Goal: Find specific page/section: Find specific page/section

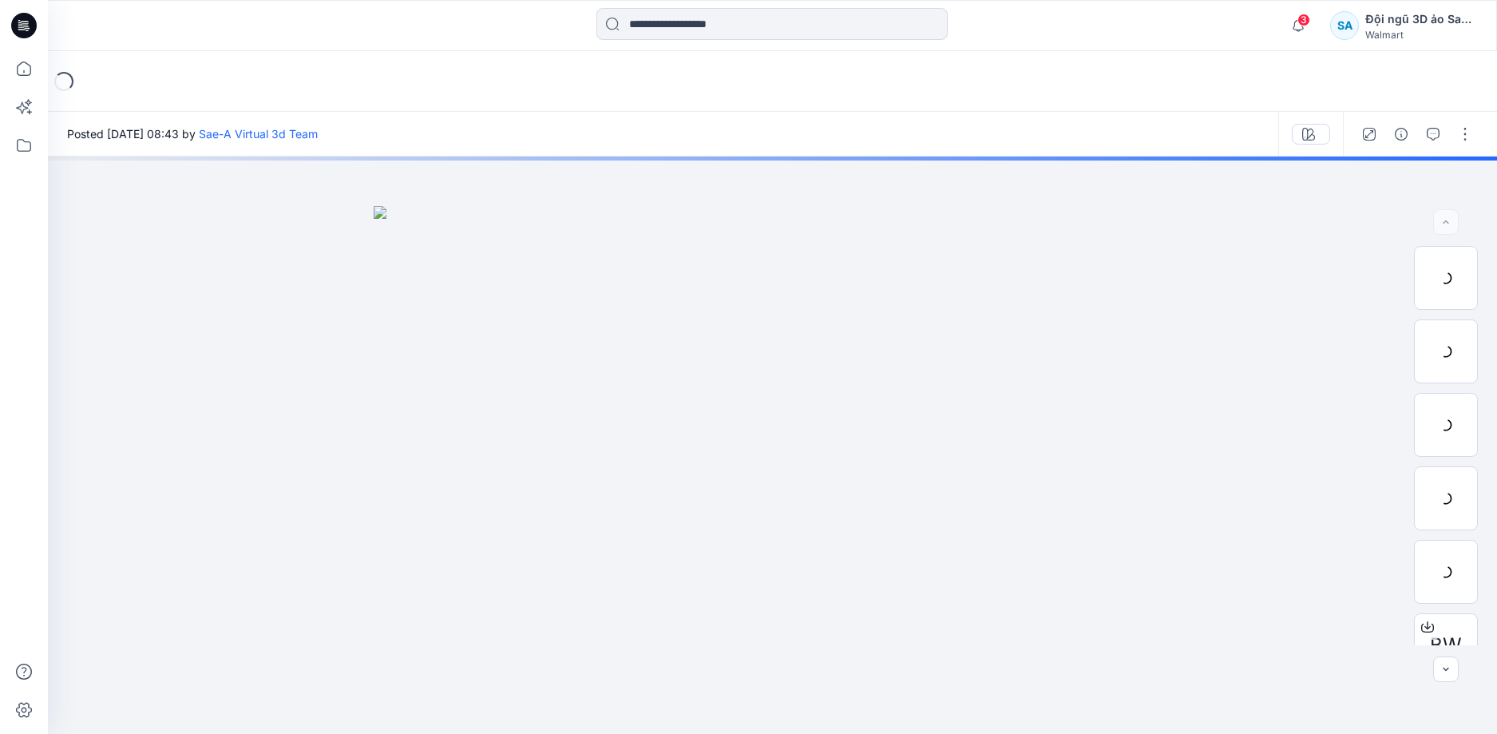
click at [690, 46] on div "3 Thông báo Kiểu dáng WA PLEATS SKIRT của bạn đã được cập nhật với phiên bản WA…" at bounding box center [772, 25] width 1449 height 51
drag, startPoint x: 690, startPoint y: 42, endPoint x: 690, endPoint y: 26, distance: 16.8
click at [690, 26] on div at bounding box center [771, 25] width 351 height 35
click at [690, 26] on input at bounding box center [771, 24] width 351 height 32
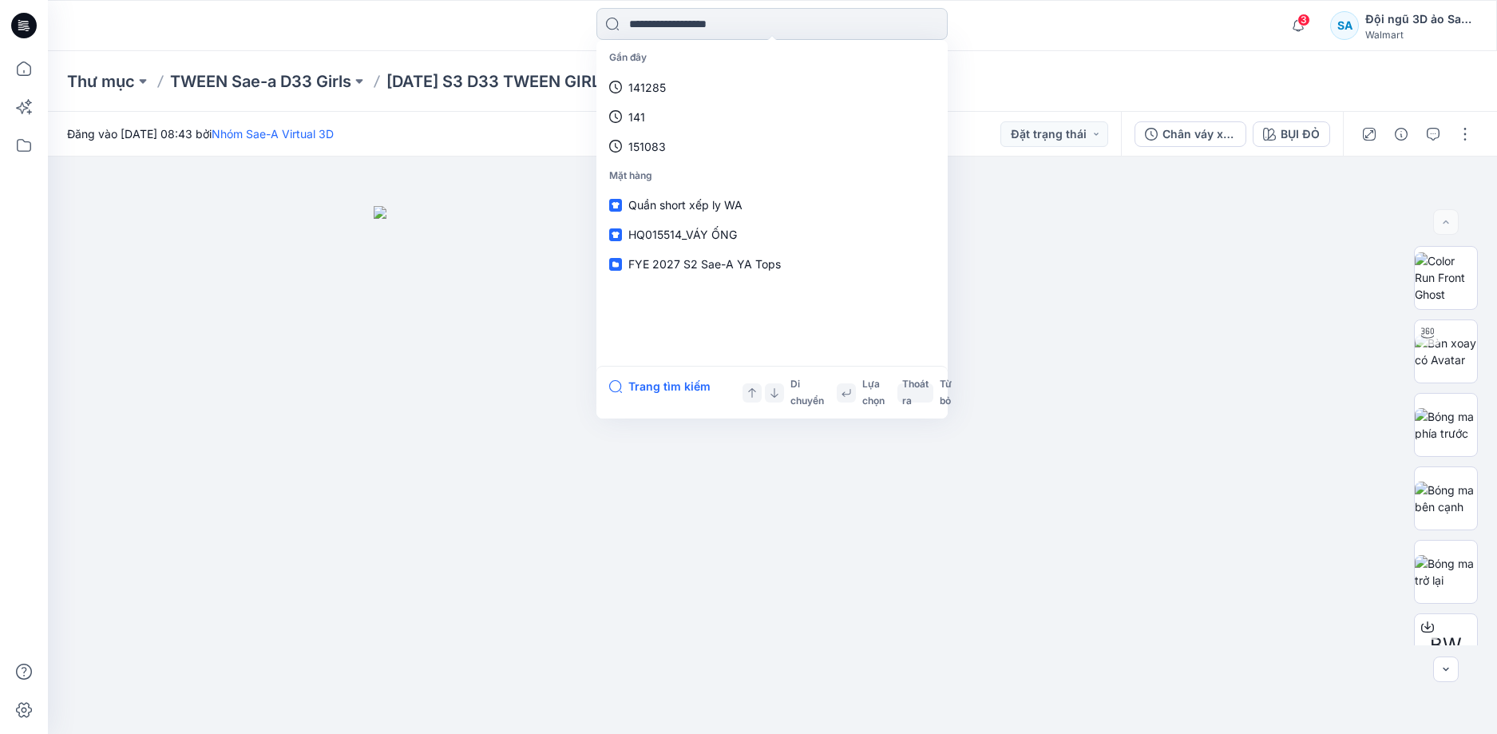
click at [690, 26] on input at bounding box center [771, 24] width 351 height 32
click at [1236, 357] on div at bounding box center [772, 444] width 1449 height 577
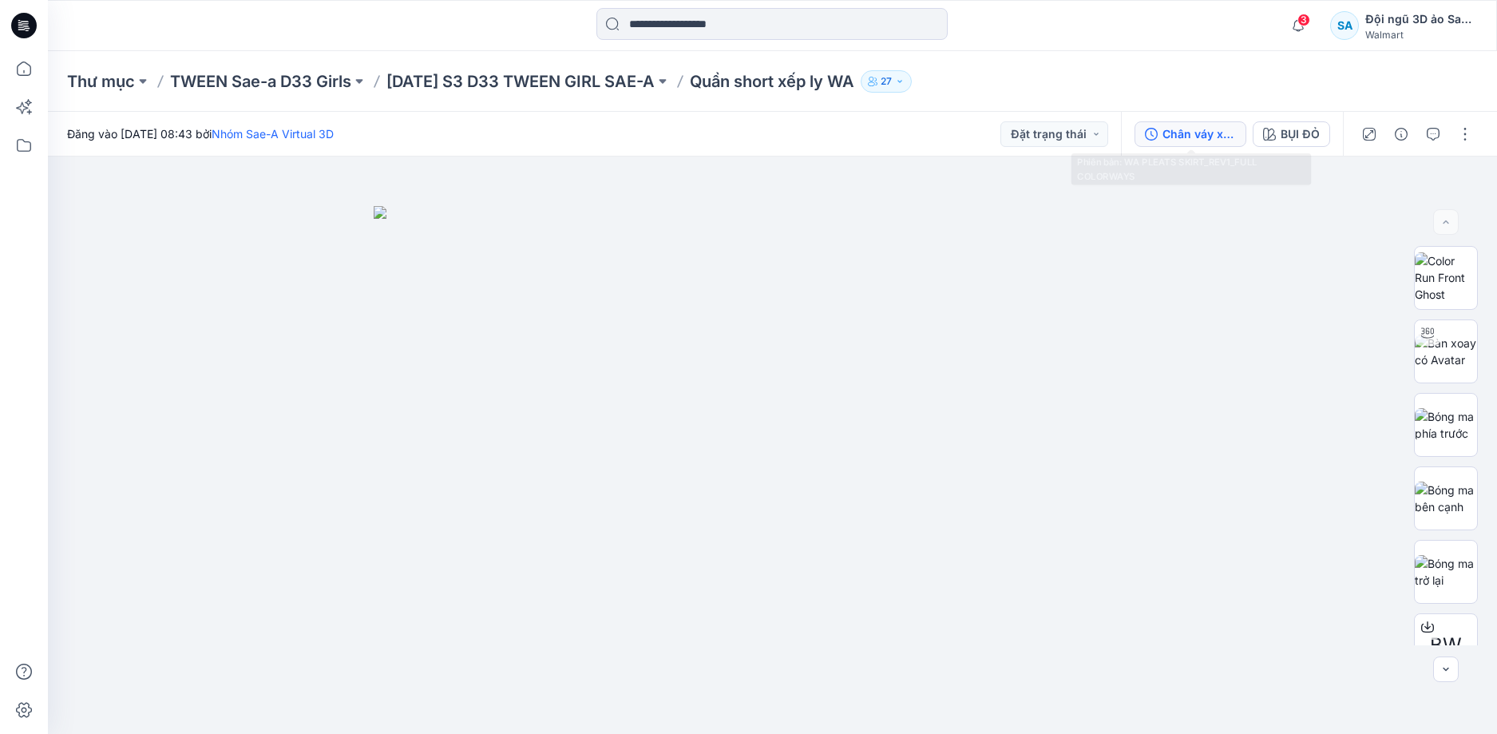
click at [1195, 140] on div "Chân váy xếp ly WA_Rev1_Đầy đủ màu sắc" at bounding box center [1198, 134] width 73 height 18
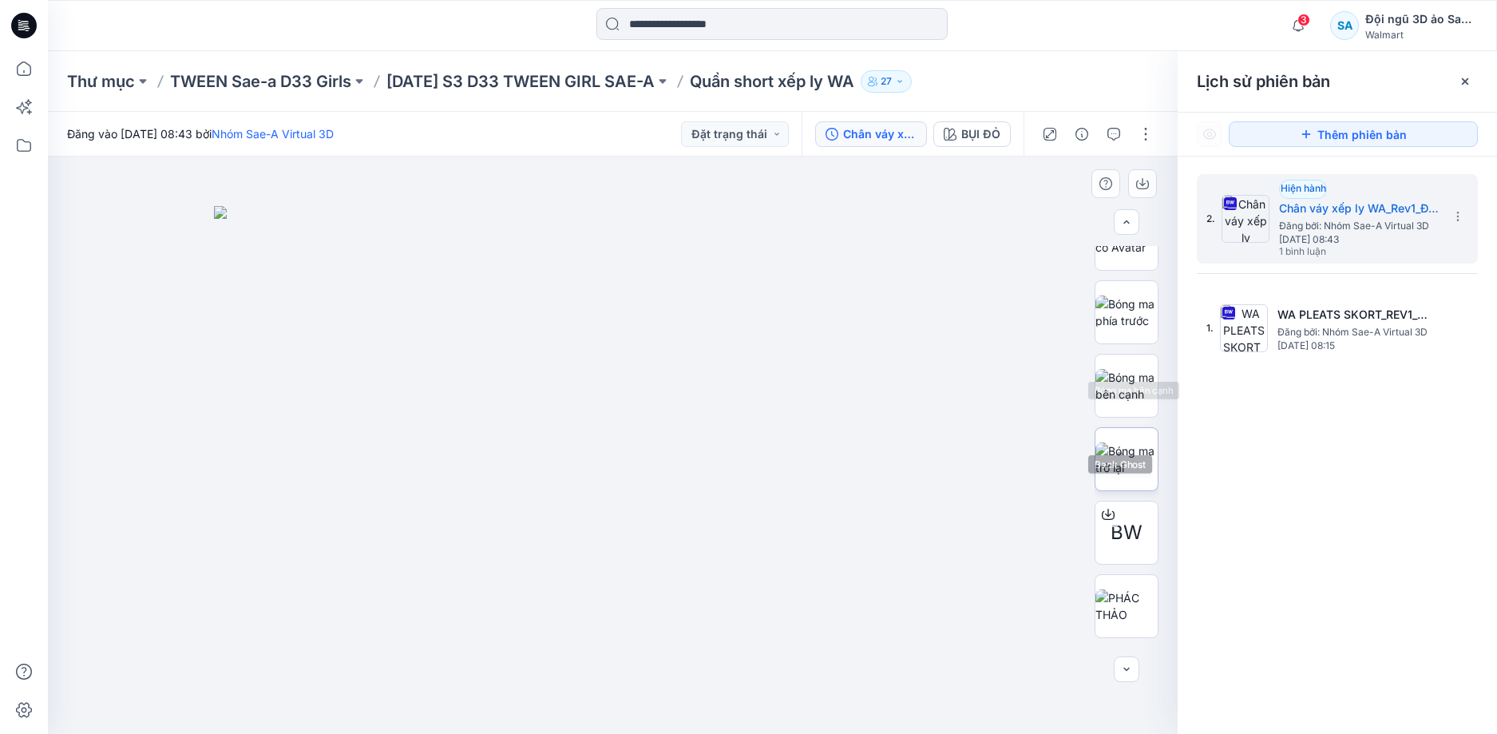
scroll to position [160, 0]
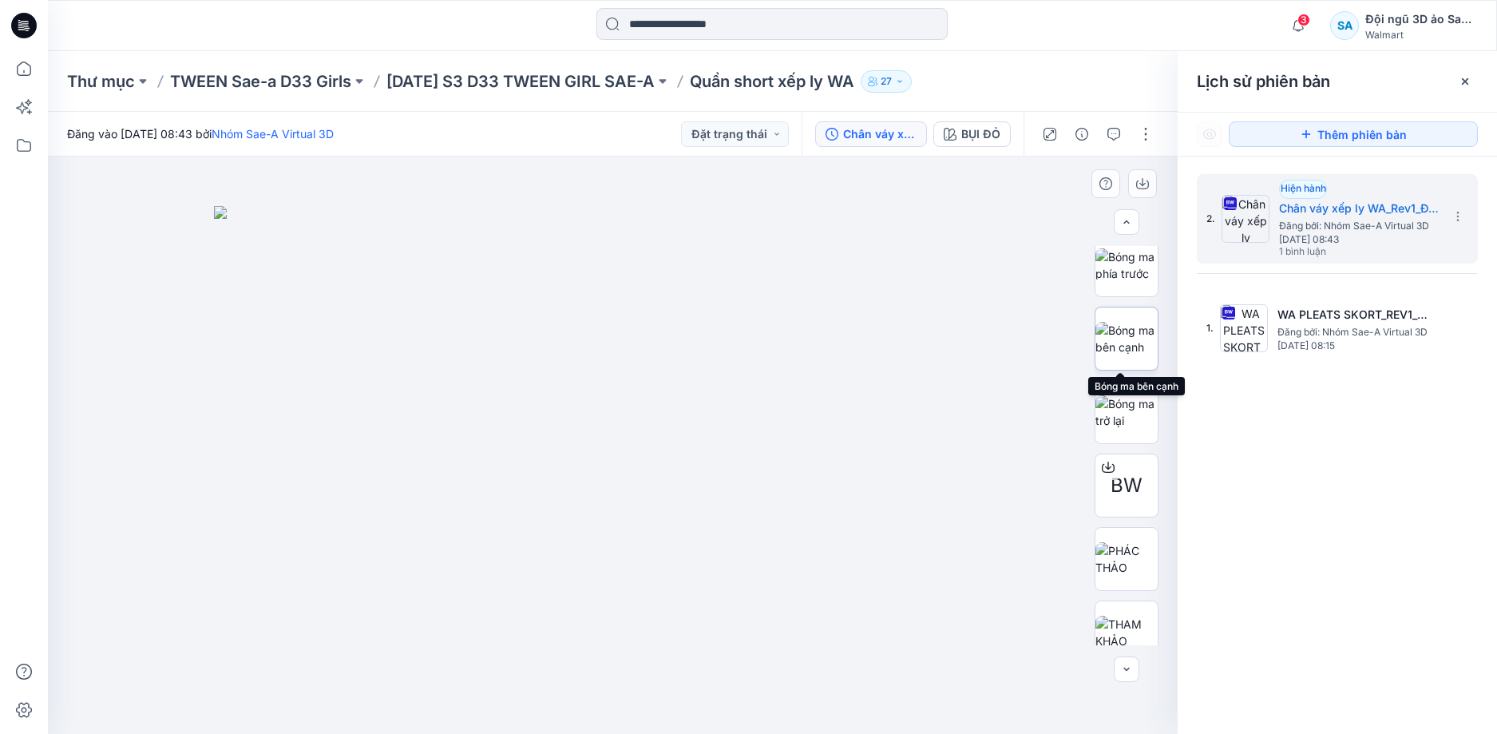
click at [1130, 350] on img at bounding box center [1126, 339] width 62 height 34
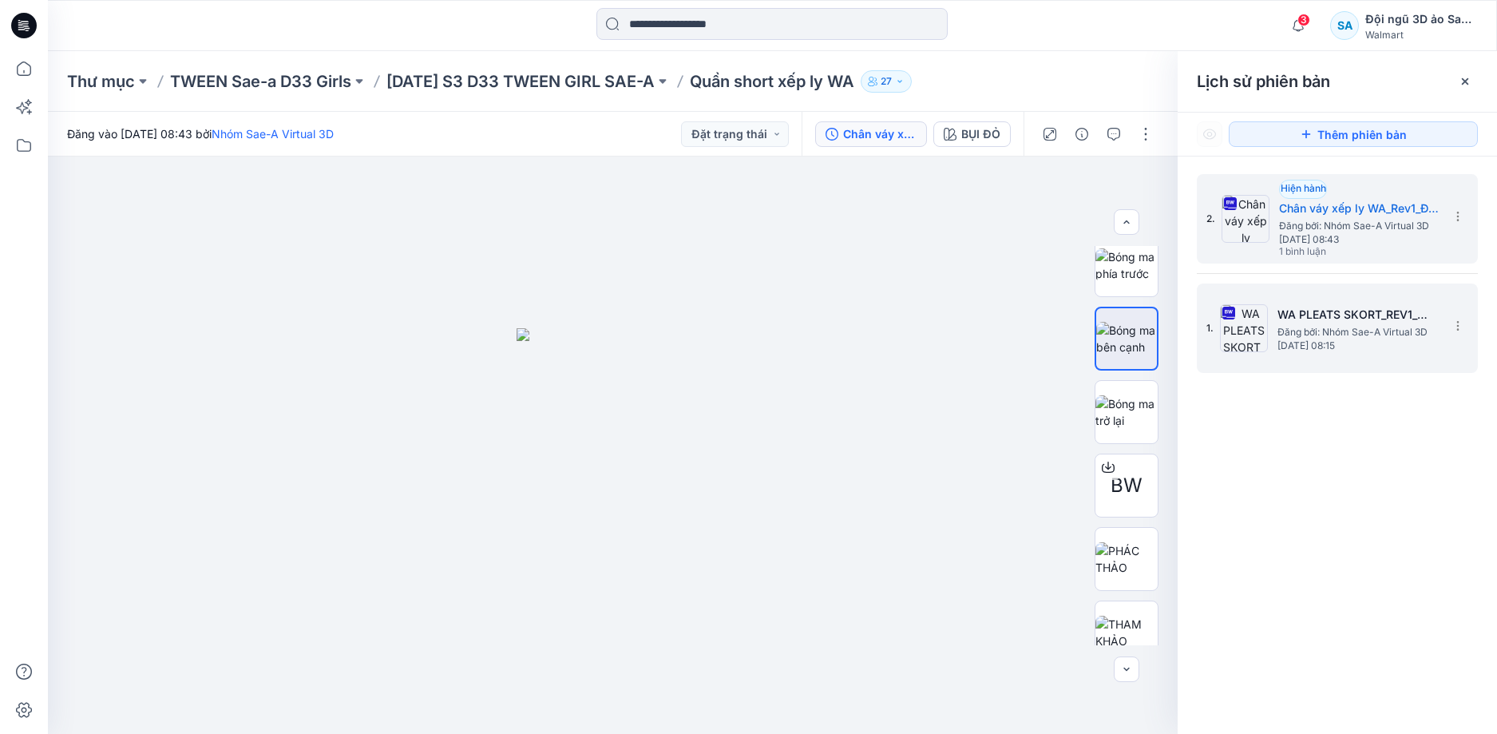
click at [1279, 339] on font "[DATE] 08:15" at bounding box center [1305, 345] width 57 height 12
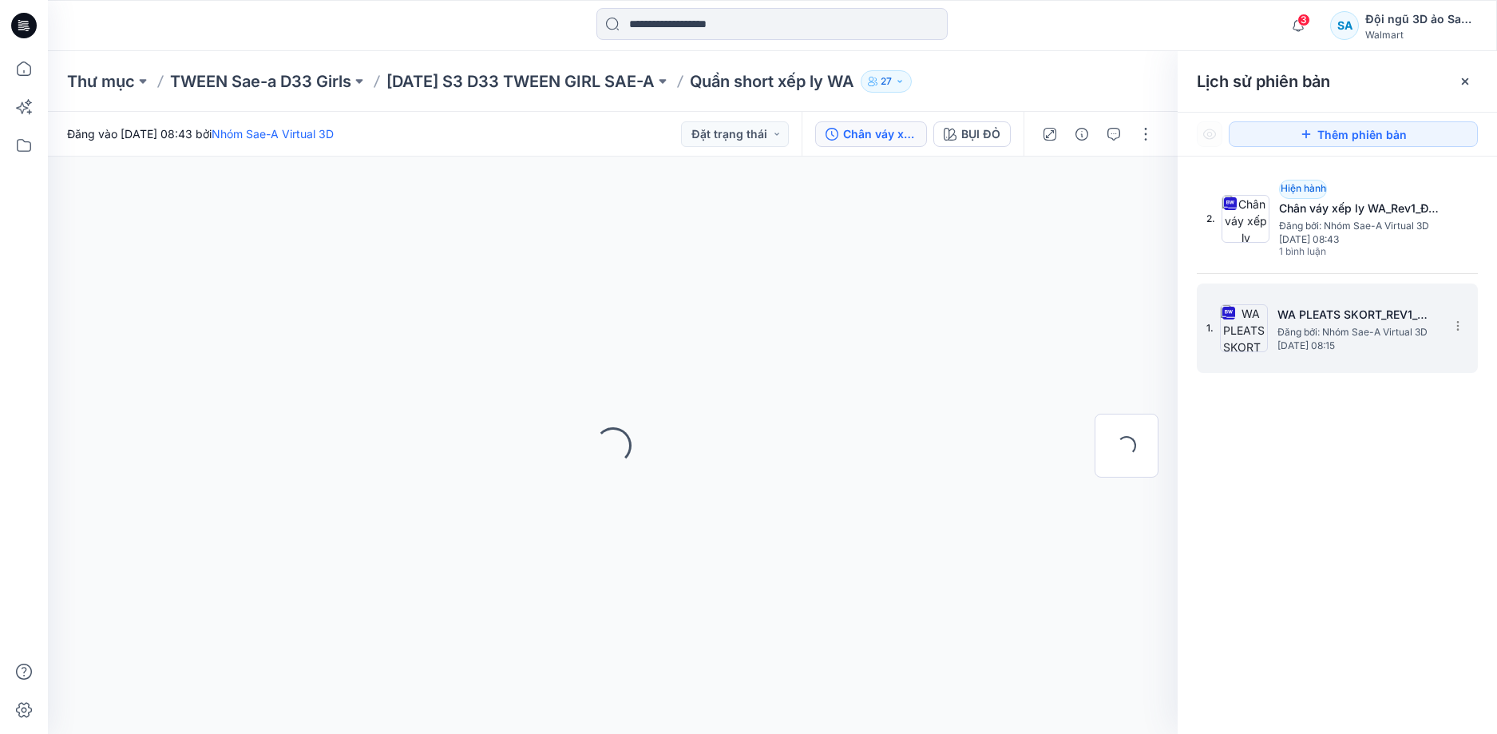
scroll to position [0, 0]
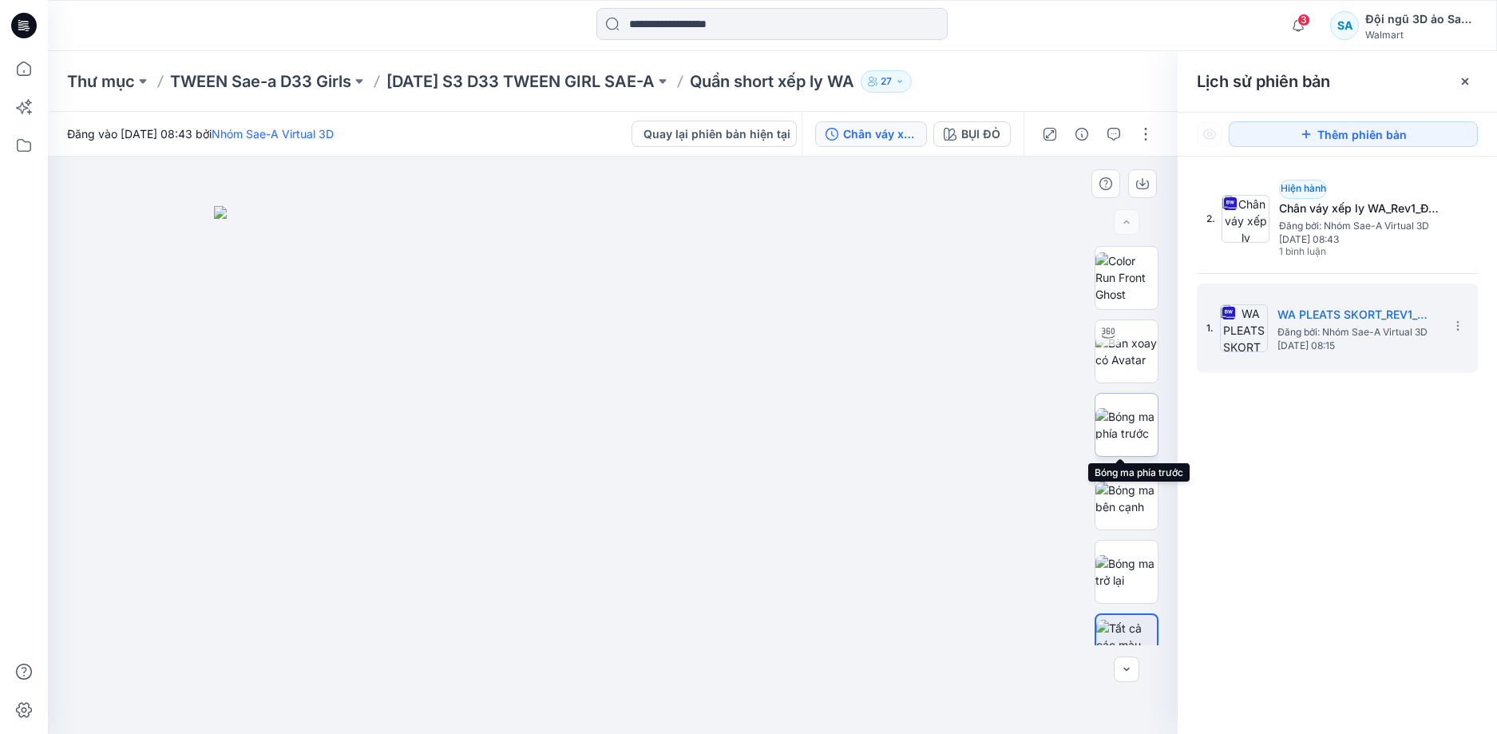
click at [1126, 408] on img at bounding box center [1126, 425] width 62 height 34
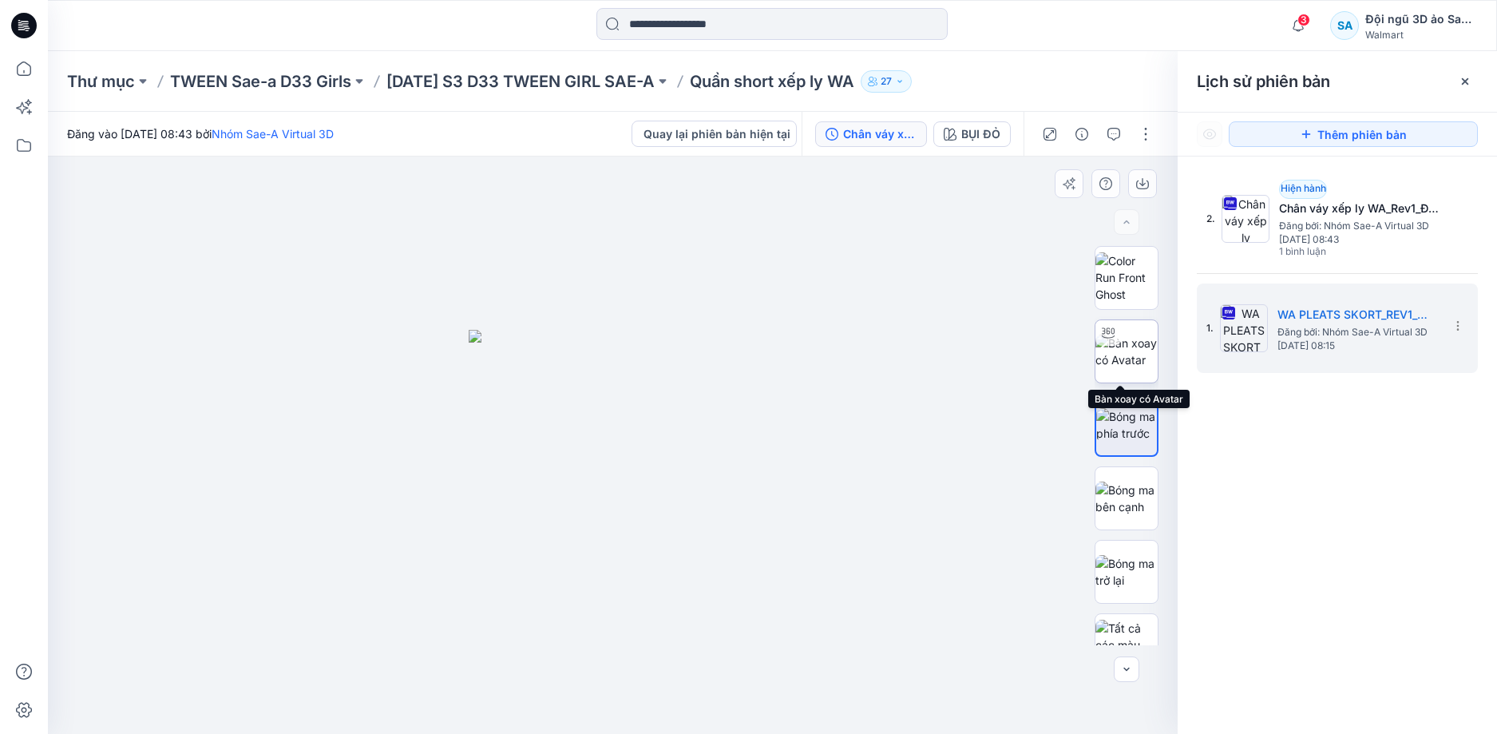
click at [1121, 334] on img at bounding box center [1126, 351] width 62 height 34
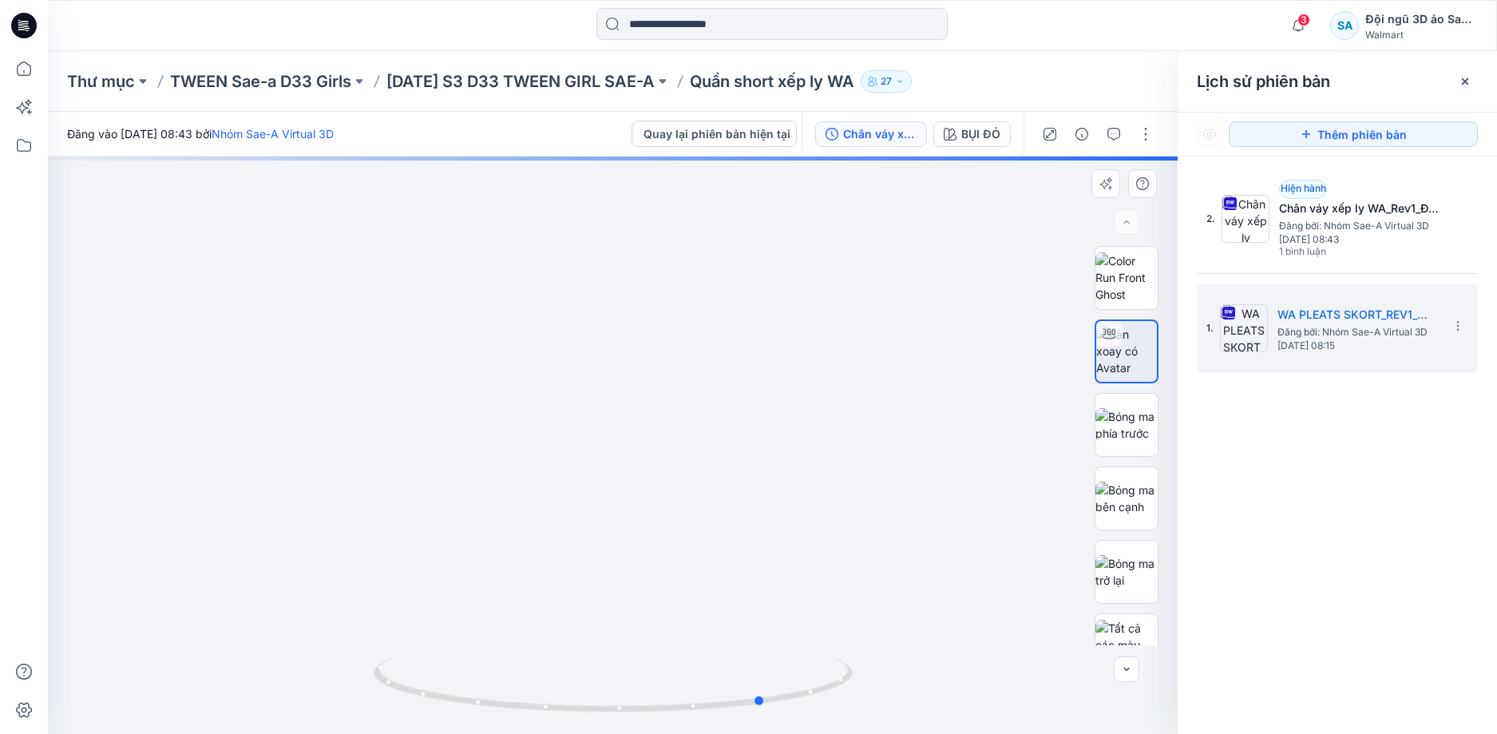
drag, startPoint x: 712, startPoint y: 687, endPoint x: 857, endPoint y: 678, distance: 145.6
click at [857, 678] on div at bounding box center [612, 444] width 1129 height 577
click at [753, 8] on input at bounding box center [771, 24] width 351 height 32
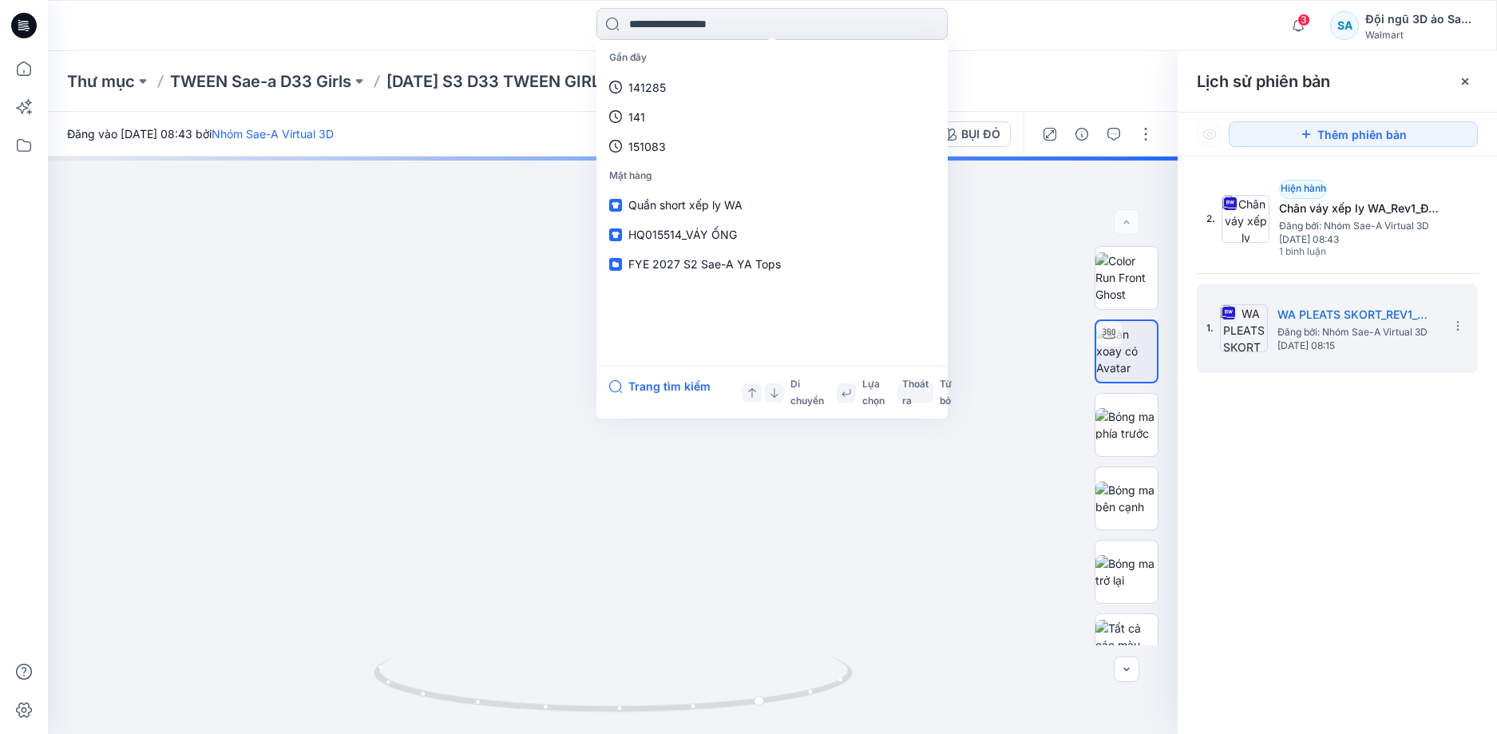
paste input "******"
type input "******"
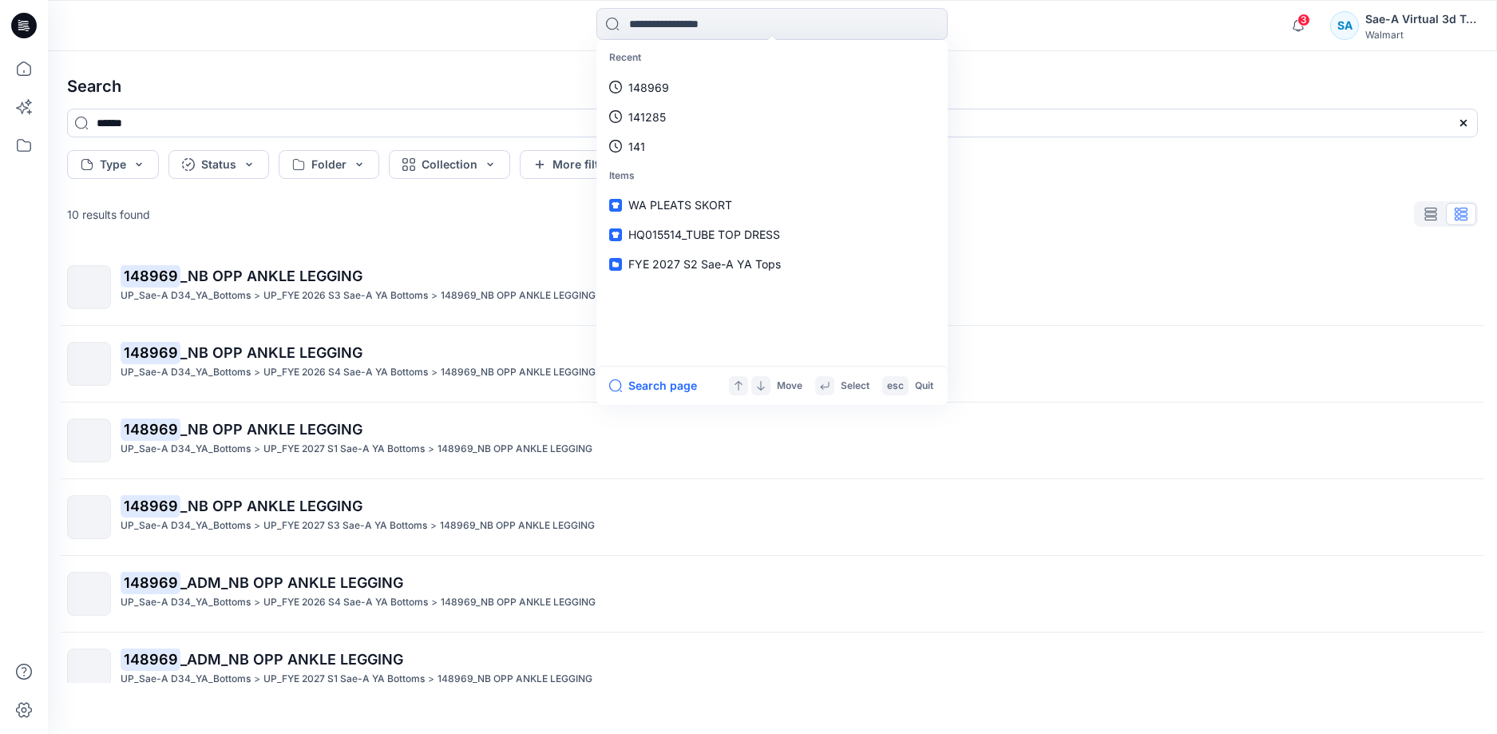
drag, startPoint x: 1070, startPoint y: 52, endPoint x: 1026, endPoint y: 76, distance: 50.0
click at [1070, 52] on div "Search ****** Type Status Folder Collection More filters Clear All 10 results f…" at bounding box center [772, 392] width 1449 height 682
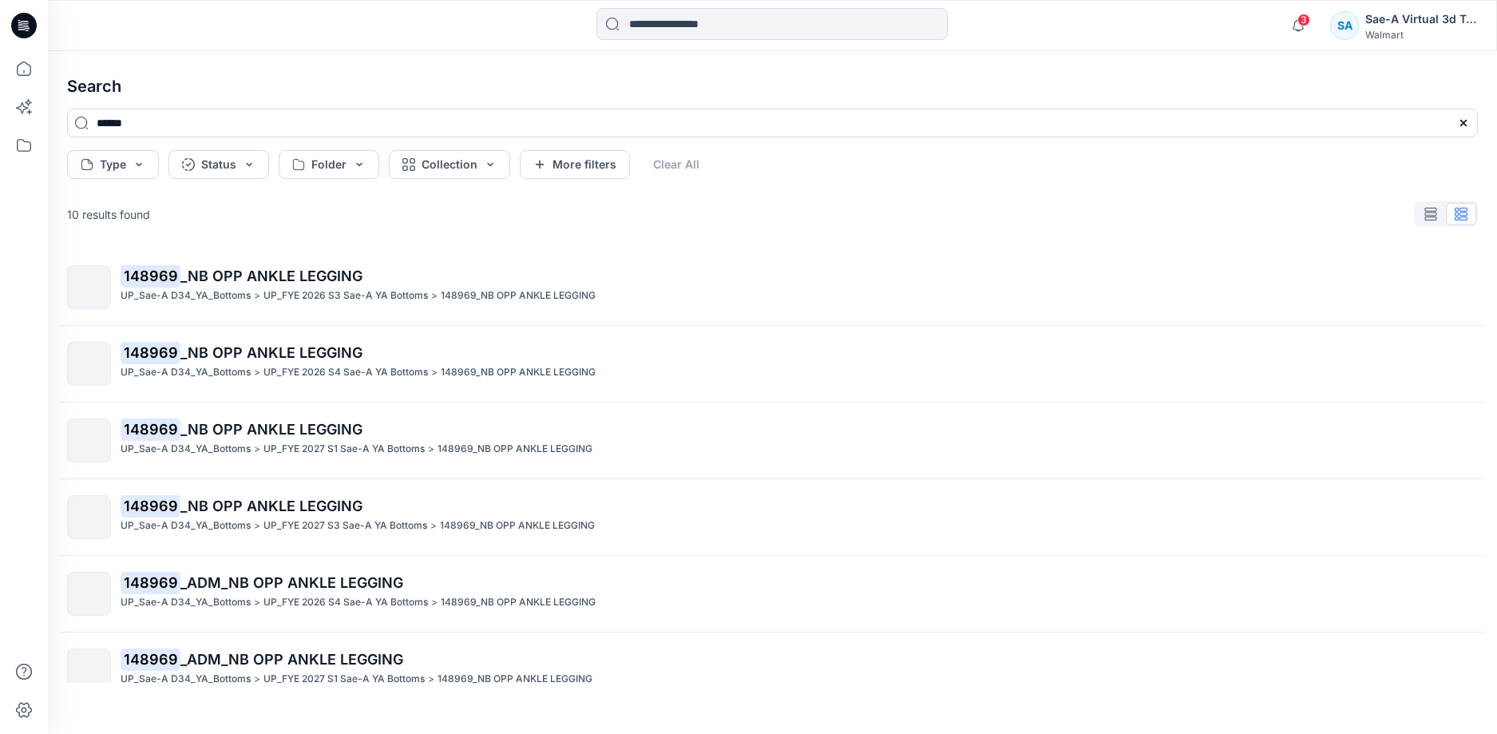
click at [1018, 81] on h4 "Search" at bounding box center [772, 86] width 1436 height 45
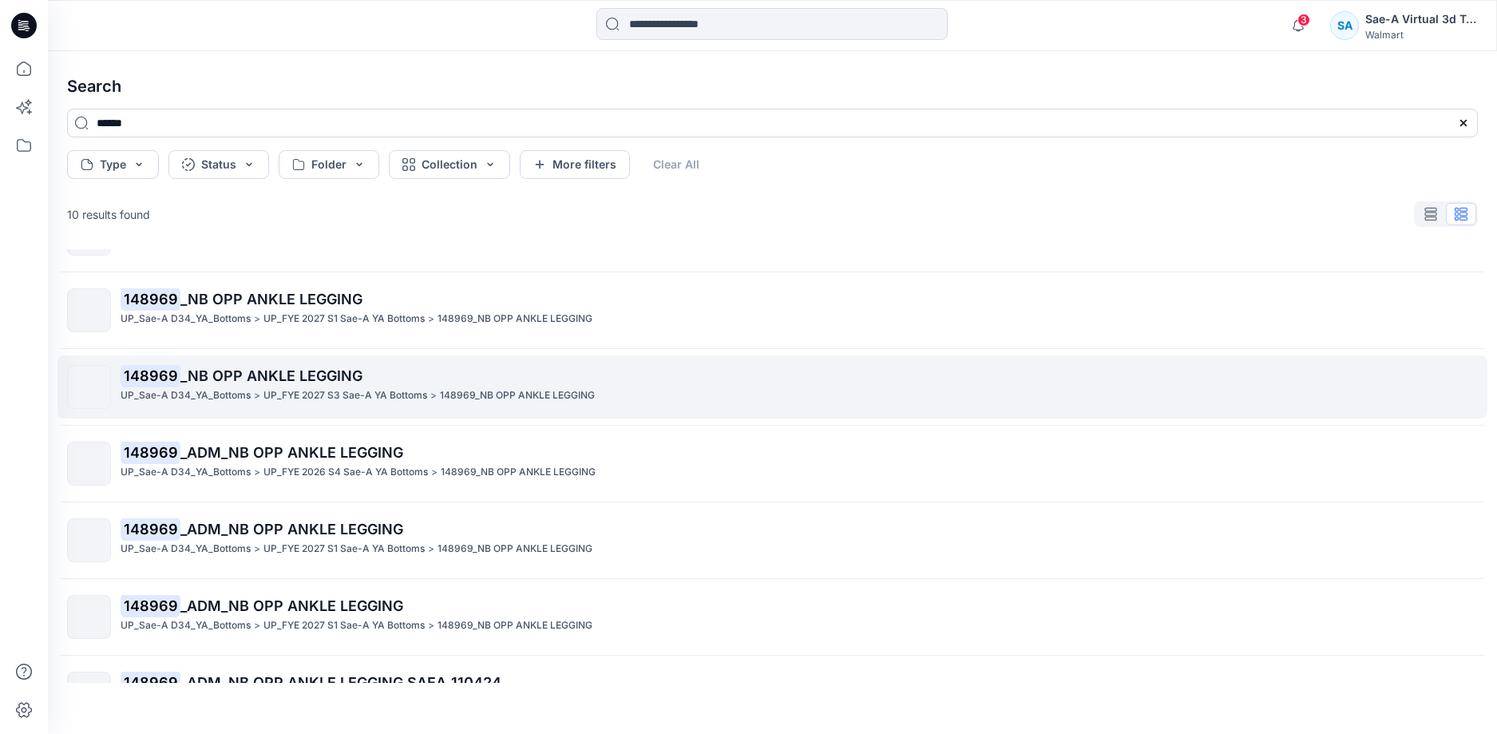
scroll to position [93, 0]
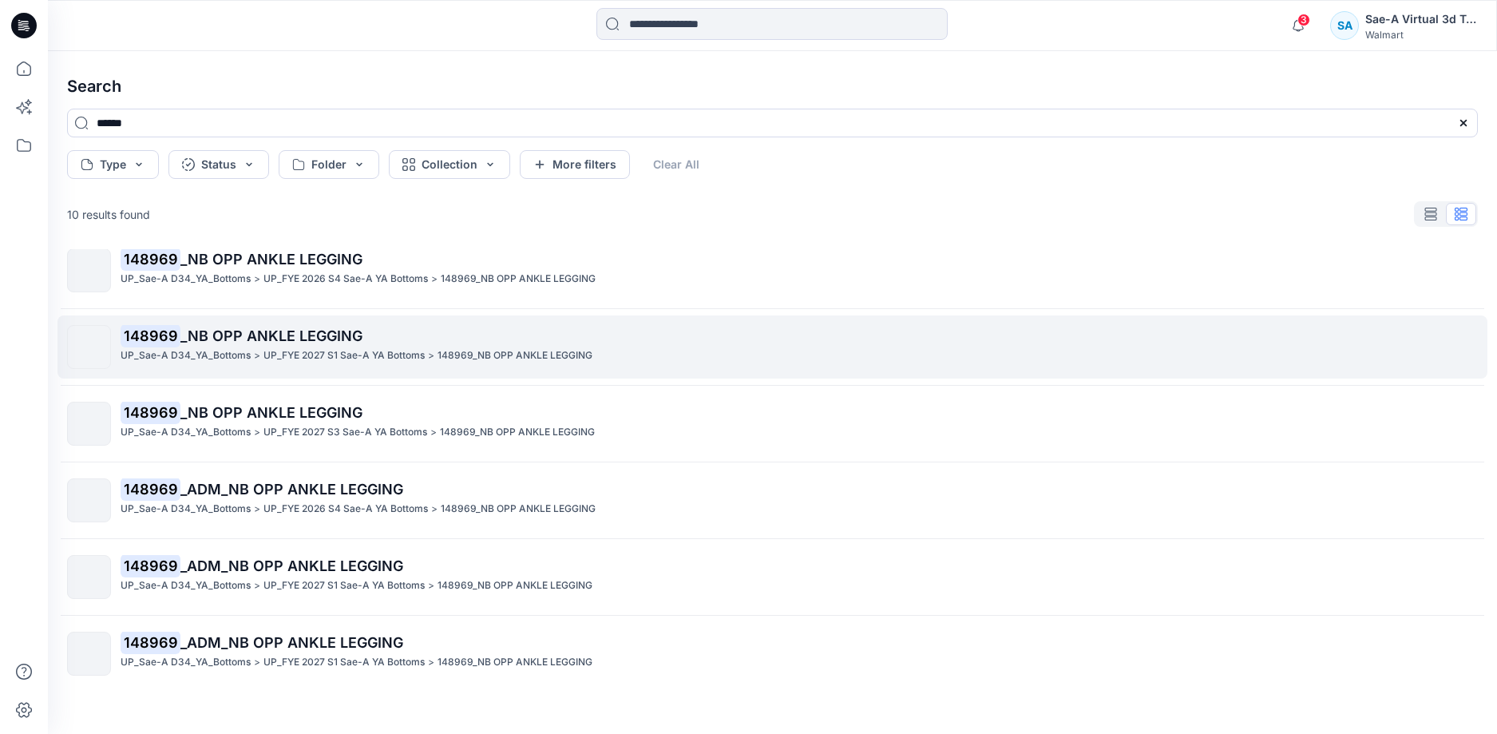
click at [332, 335] on span "_NB OPP ANKLE LEGGING" at bounding box center [271, 335] width 182 height 17
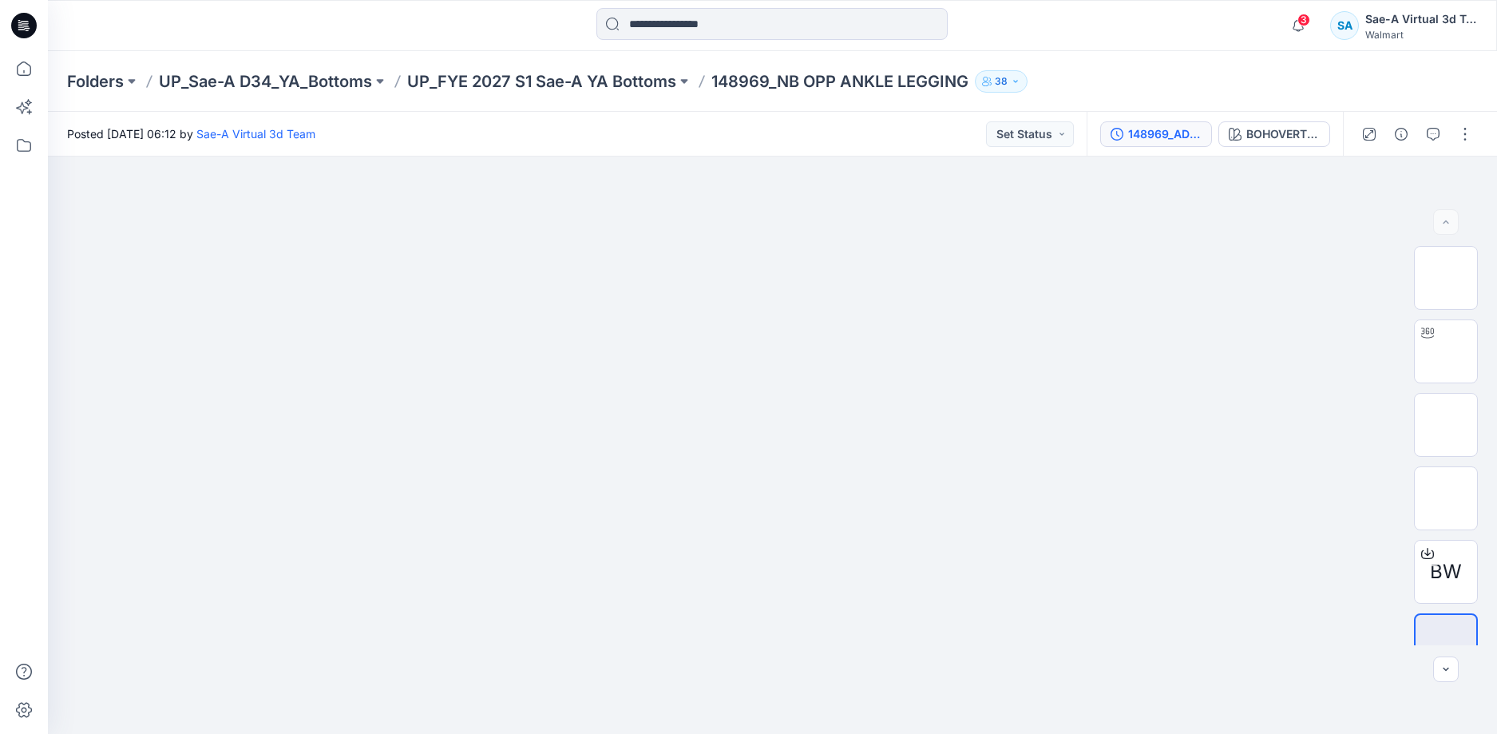
click at [1166, 127] on div "148969_ADM_NB OPP ANKLE LEGGING" at bounding box center [1164, 134] width 73 height 18
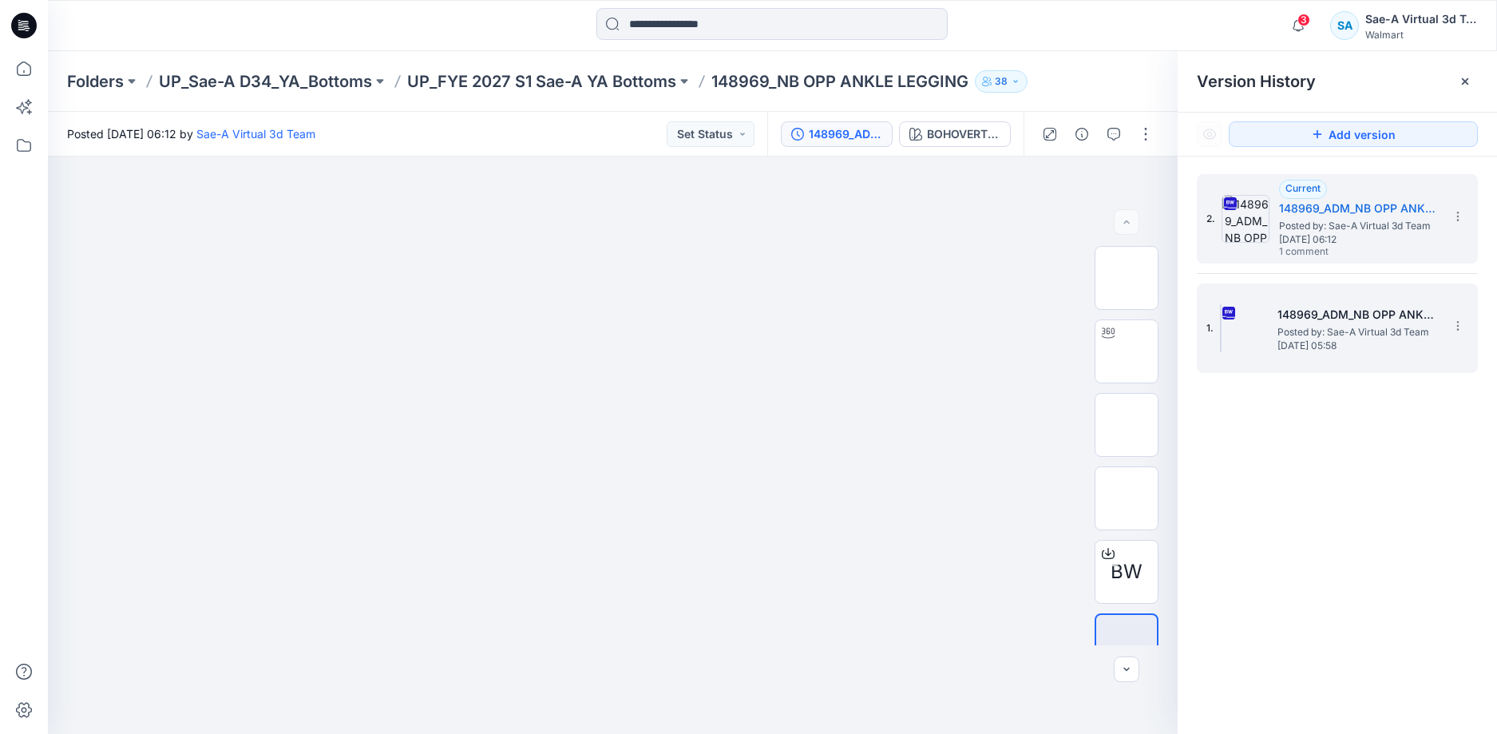
click at [1285, 327] on span "Posted by: Sae-A Virtual 3d Team" at bounding box center [1357, 332] width 160 height 16
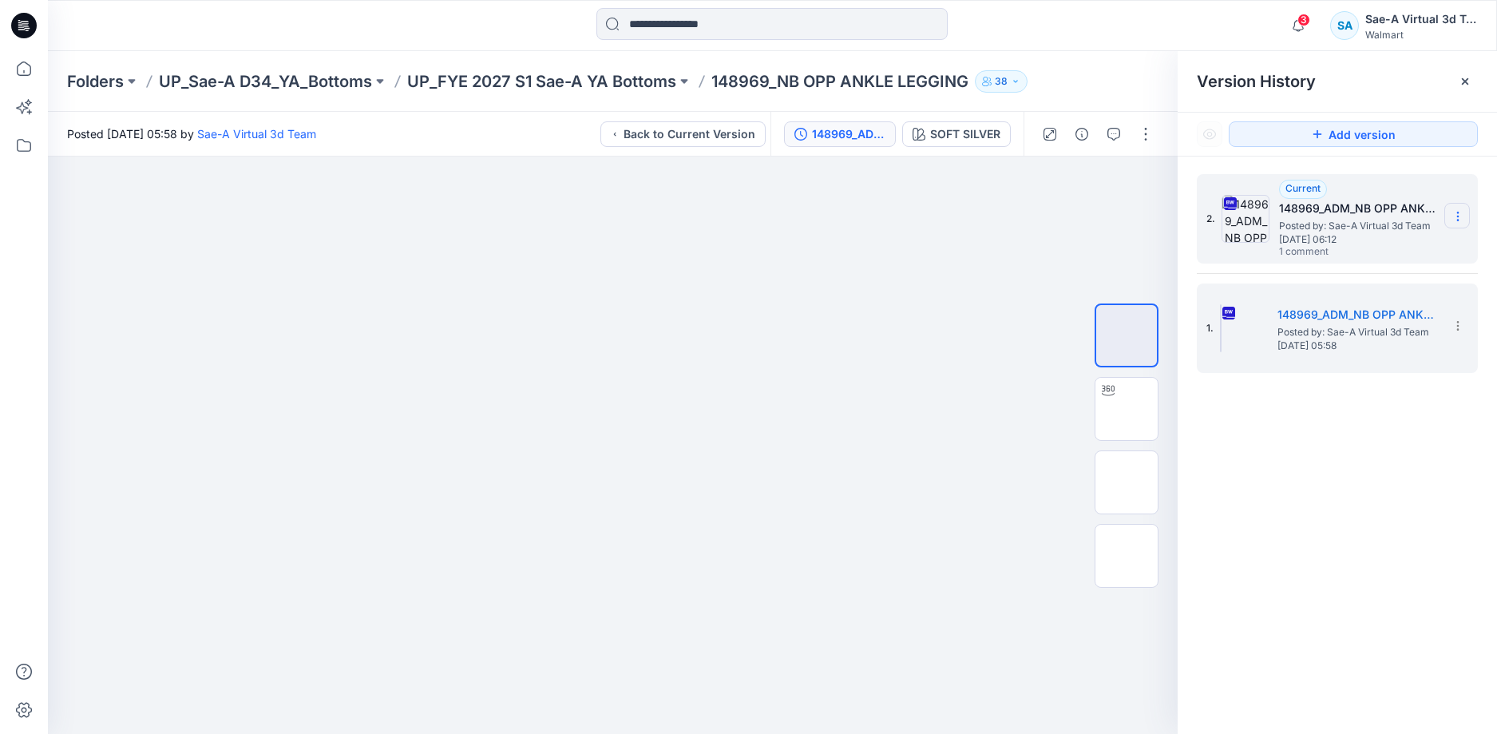
click at [1463, 216] on icon at bounding box center [1457, 216] width 13 height 13
click at [1395, 216] on h5 "148969_ADM_NB OPP ANKLE LEGGING" at bounding box center [1359, 208] width 160 height 19
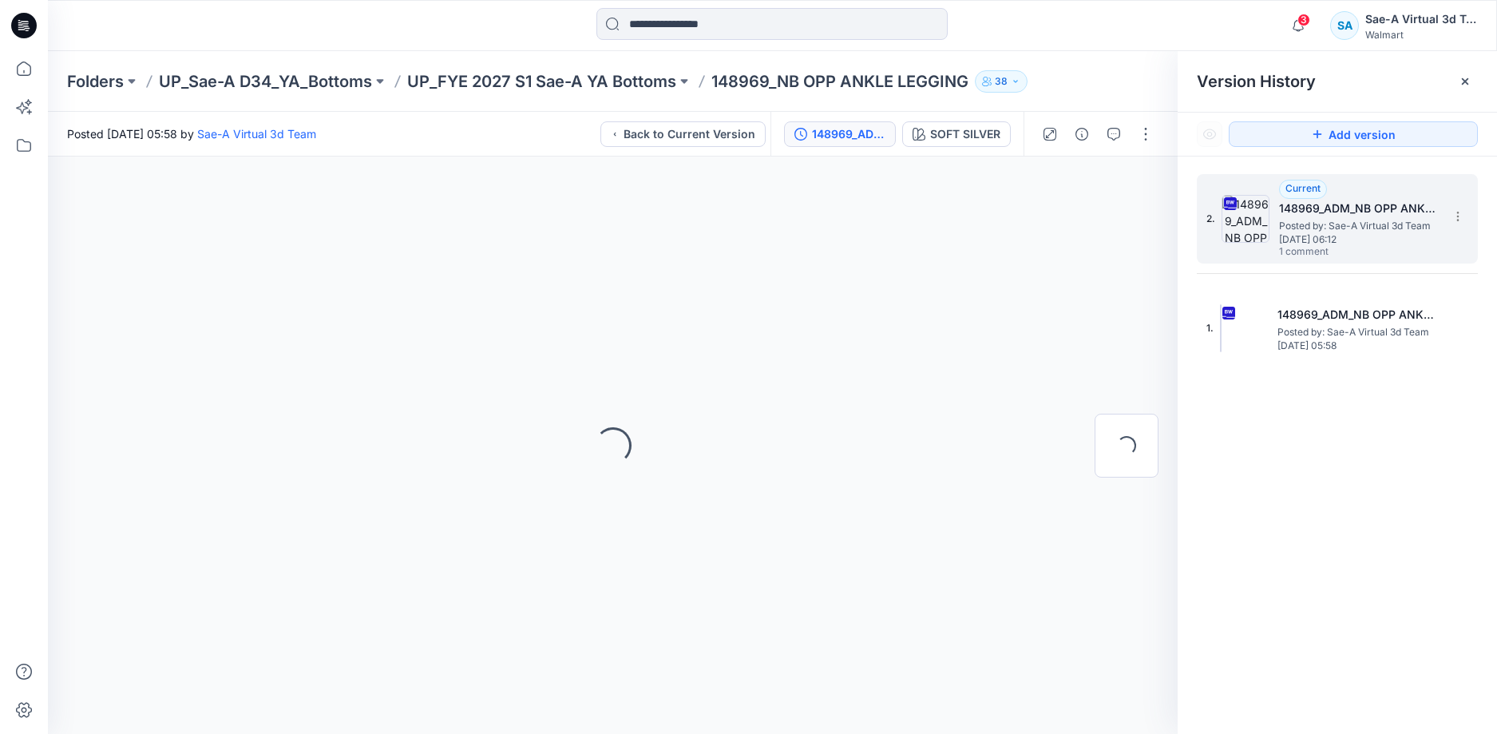
click at [1344, 207] on h5 "148969_ADM_NB OPP ANKLE LEGGING" at bounding box center [1359, 208] width 160 height 19
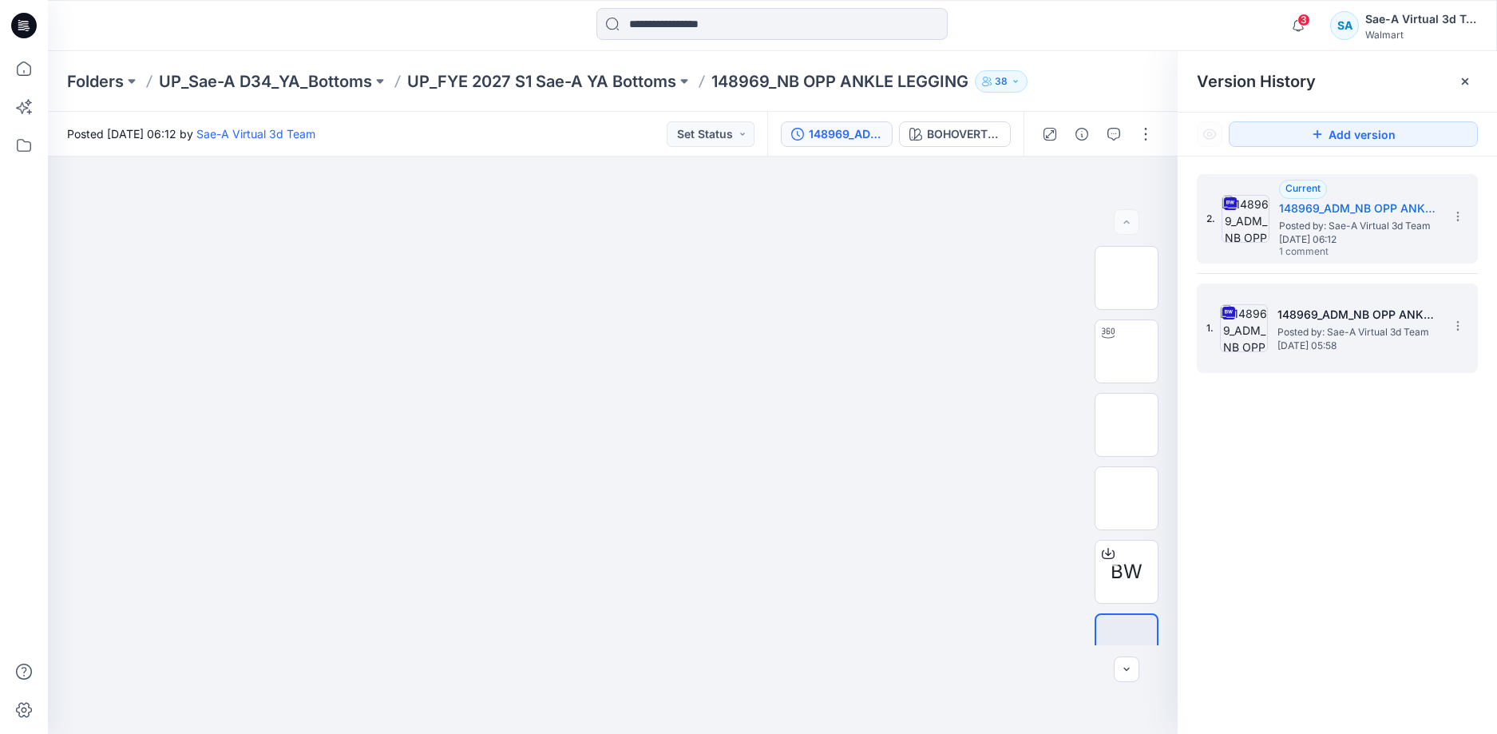
click at [1319, 324] on span "Posted by: Sae-A Virtual 3d Team" at bounding box center [1357, 332] width 160 height 16
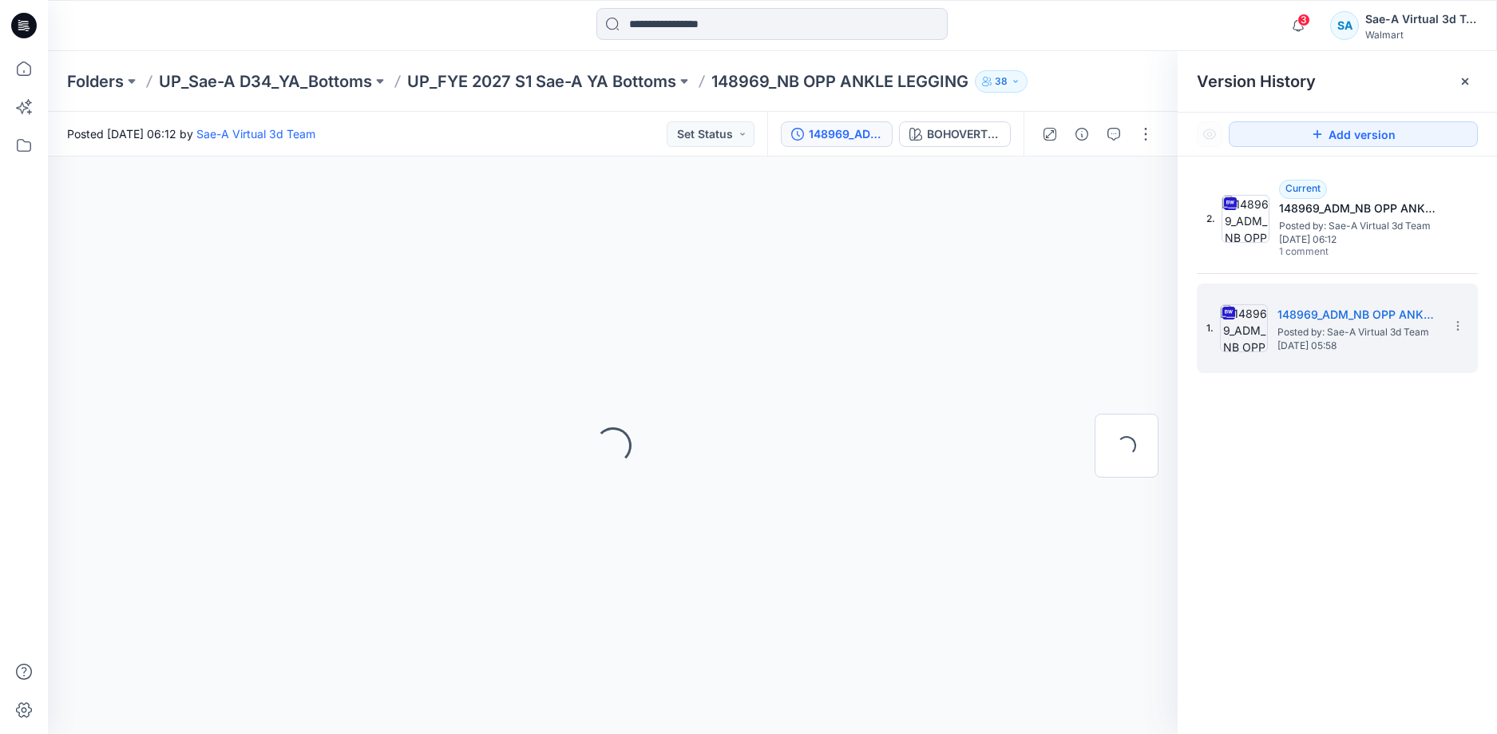
click at [1371, 438] on div "2. Current 148969_ADM_NB OPP ANKLE LEGGING Posted by: Sae-A Virtual 3d Team [DA…" at bounding box center [1336, 456] width 319 height 600
